Goal: Navigation & Orientation: Find specific page/section

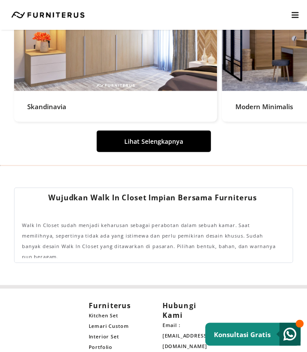
scroll to position [3310, 0]
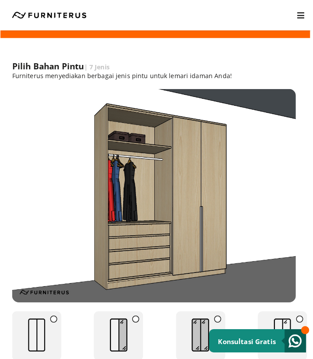
scroll to position [2265, 3]
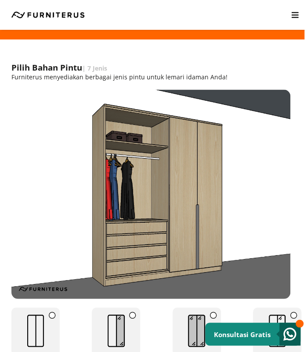
click at [291, 18] on icon at bounding box center [294, 15] width 7 height 8
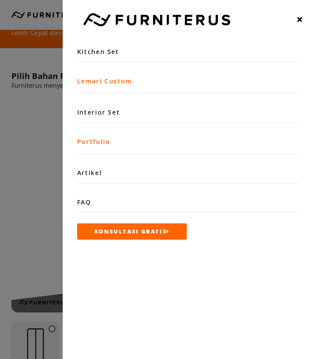
click at [100, 143] on link "Portfolio" at bounding box center [188, 138] width 222 height 31
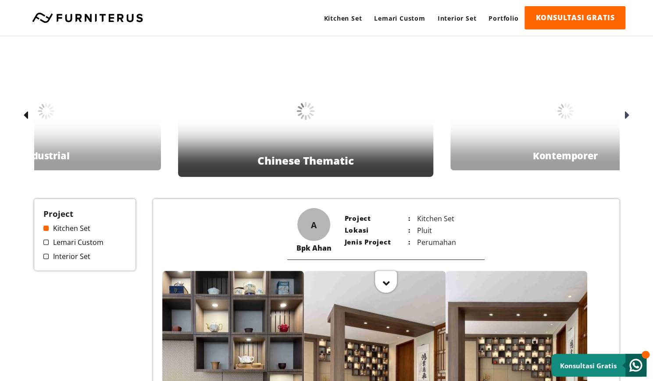
click at [49, 242] on link "Lemari Custom" at bounding box center [84, 242] width 83 height 10
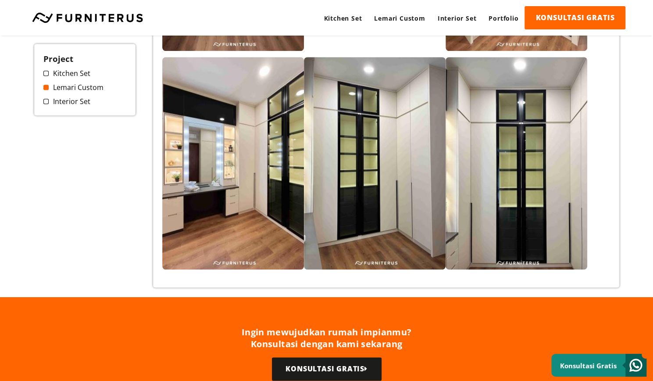
scroll to position [433, 0]
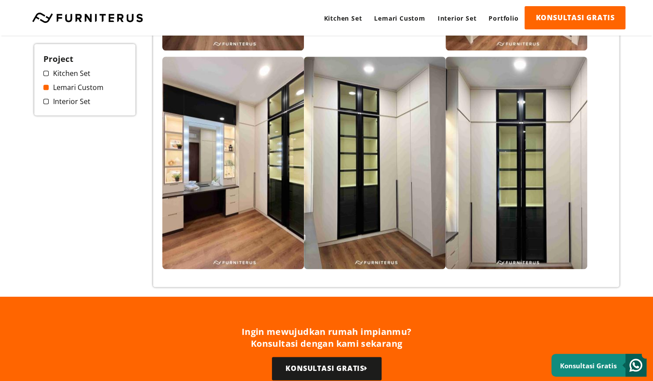
click at [47, 101] on span at bounding box center [45, 101] width 5 height 5
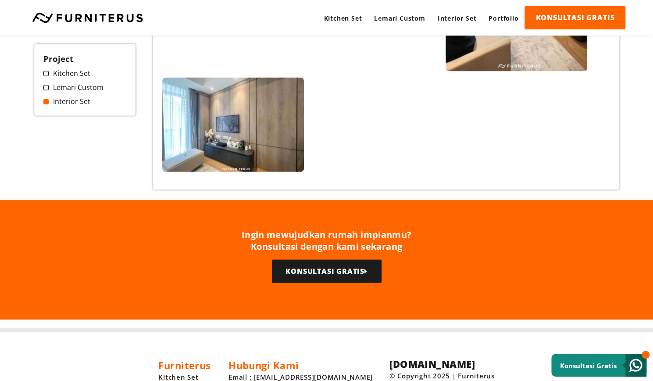
scroll to position [841, 0]
